Goal: Task Accomplishment & Management: Use online tool/utility

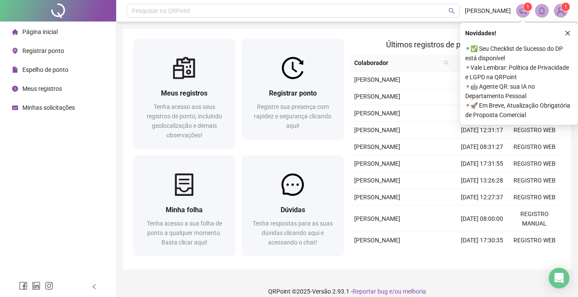
click at [52, 52] on span "Registrar ponto" at bounding box center [43, 50] width 42 height 7
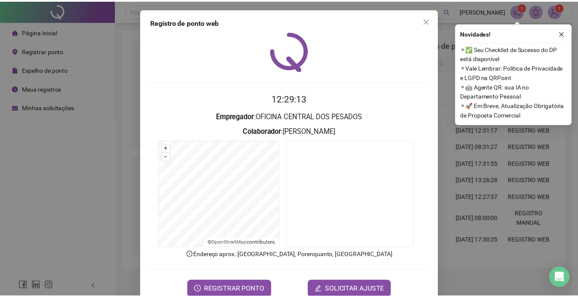
scroll to position [20, 0]
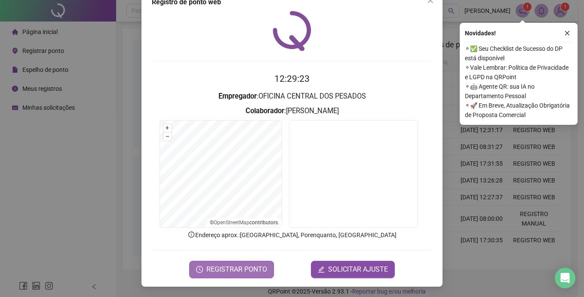
click at [226, 269] on span "REGISTRAR PONTO" at bounding box center [236, 269] width 61 height 10
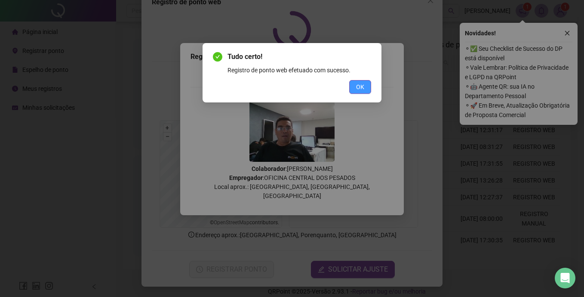
click at [358, 91] on span "OK" at bounding box center [360, 86] width 8 height 9
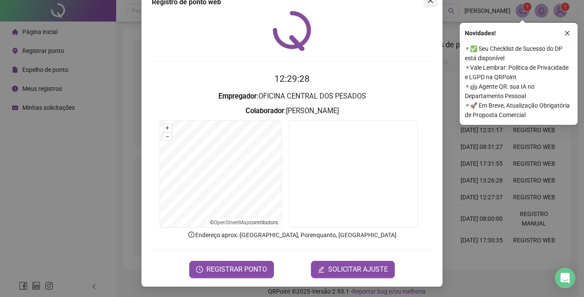
click at [428, 5] on button "Close" at bounding box center [431, 1] width 14 height 14
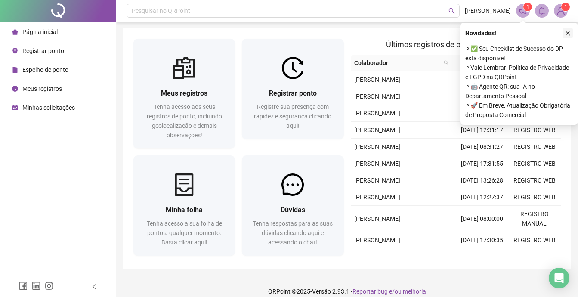
click at [567, 29] on button "button" at bounding box center [567, 33] width 10 height 10
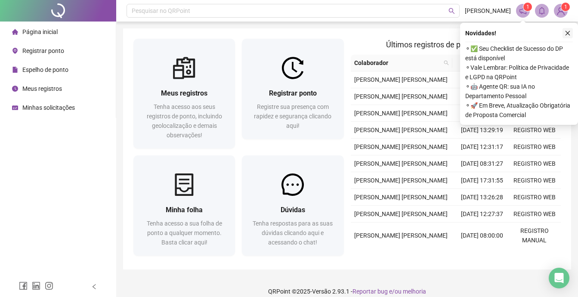
click at [567, 33] on icon "close" at bounding box center [567, 33] width 5 height 5
